Goal: Navigation & Orientation: Understand site structure

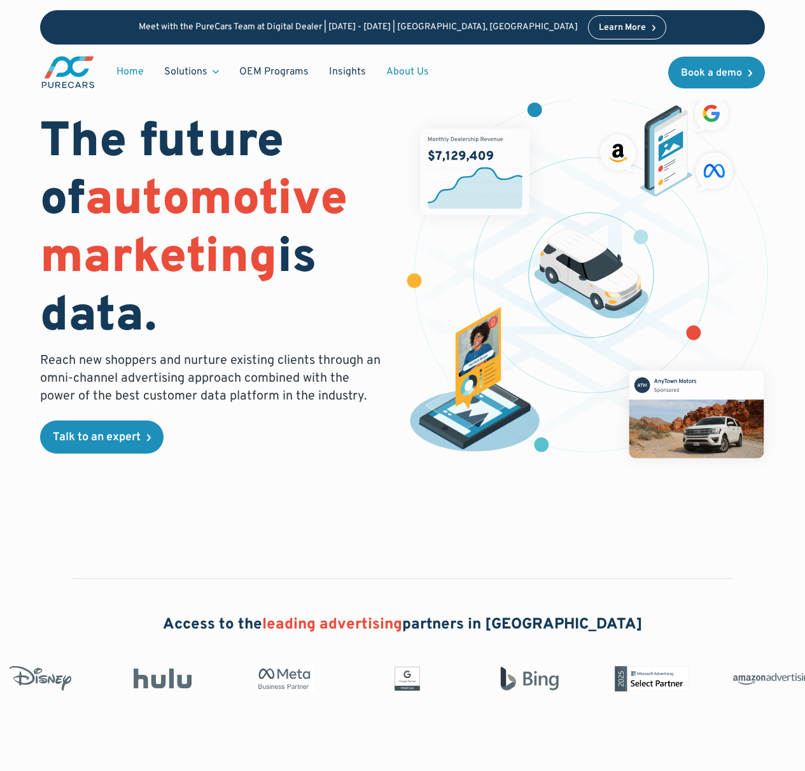
click at [419, 70] on link "About Us" at bounding box center [407, 72] width 63 height 24
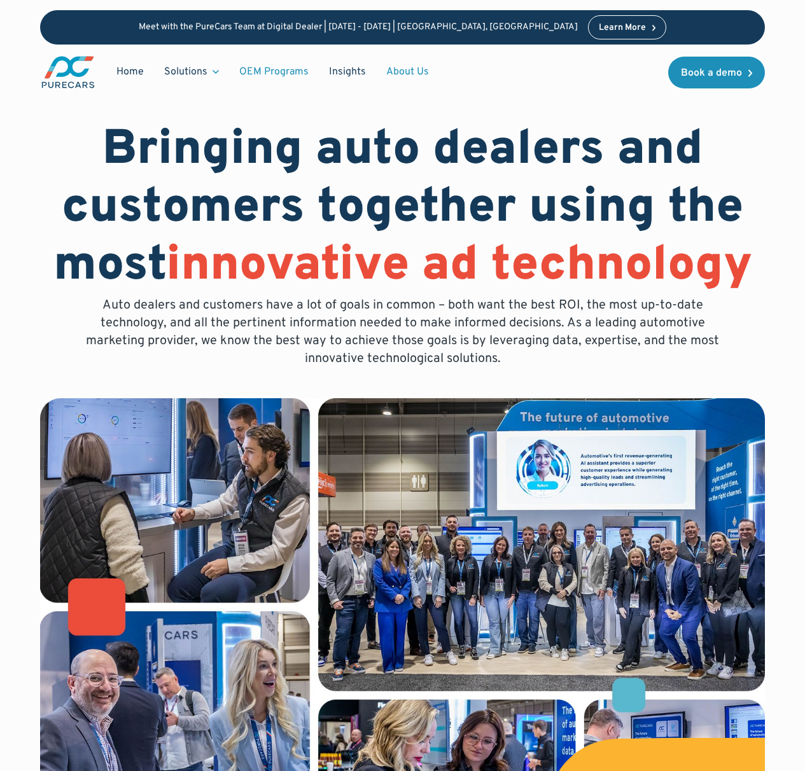
click at [250, 74] on link "OEM Programs" at bounding box center [274, 72] width 90 height 24
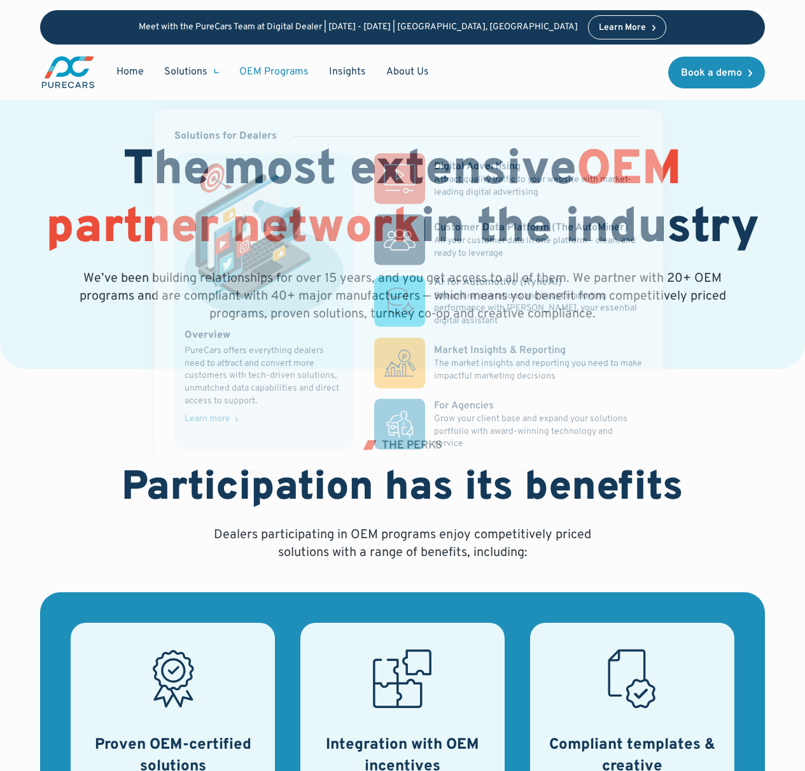
click at [180, 73] on div "Solutions" at bounding box center [185, 72] width 43 height 14
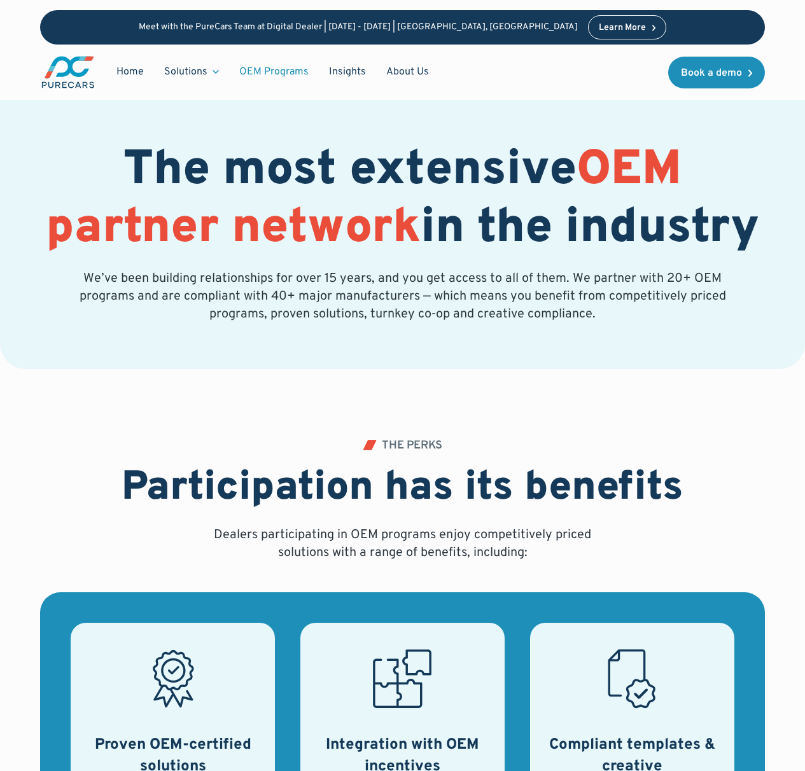
click at [233, 73] on link "OEM Programs" at bounding box center [274, 72] width 90 height 24
drag, startPoint x: 0, startPoint y: 0, endPoint x: 206, endPoint y: 78, distance: 219.9
click at [206, 78] on div "Solutions" at bounding box center [185, 72] width 43 height 14
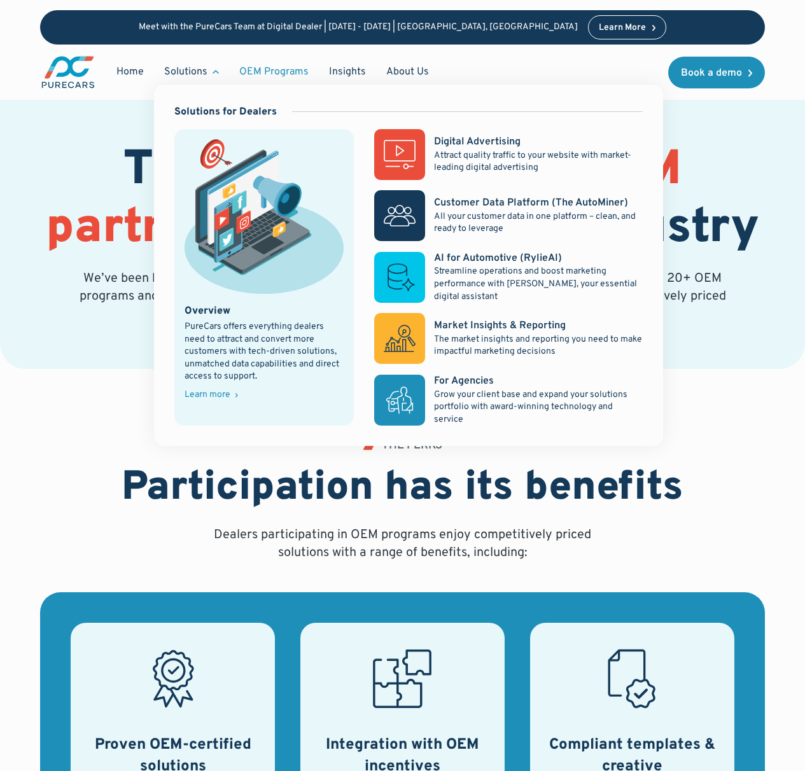
click at [216, 71] on icon at bounding box center [216, 72] width 6 height 4
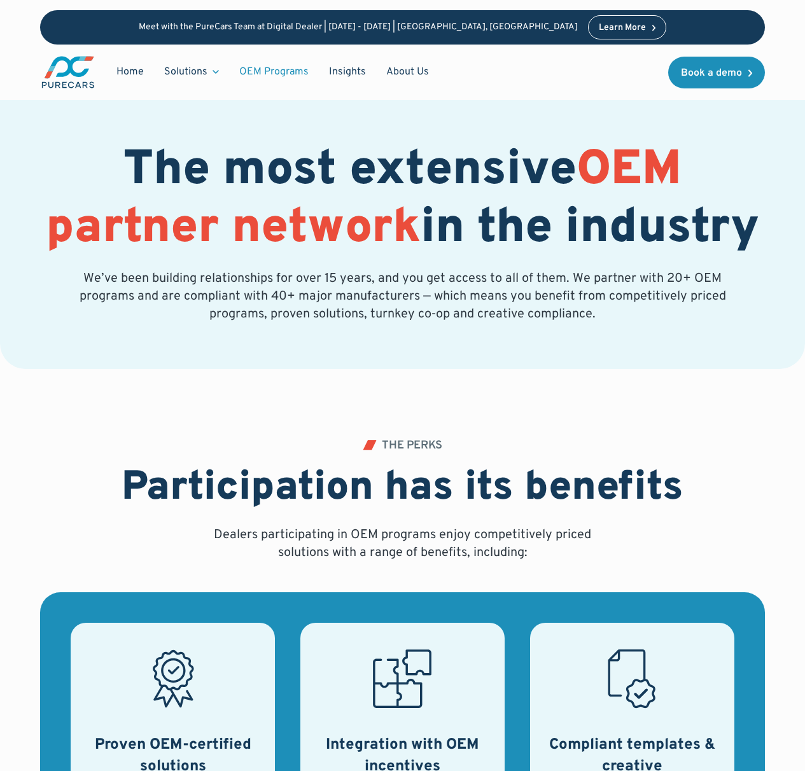
drag, startPoint x: 216, startPoint y: 71, endPoint x: 222, endPoint y: 74, distance: 6.9
click at [216, 71] on icon at bounding box center [216, 72] width 6 height 4
click at [395, 69] on link "About Us" at bounding box center [407, 72] width 63 height 24
